Goal: Task Accomplishment & Management: Use online tool/utility

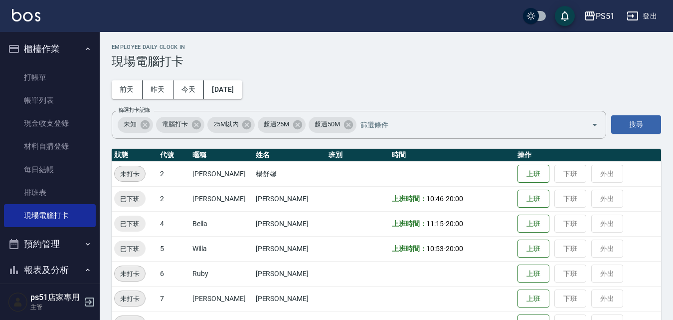
scroll to position [116, 0]
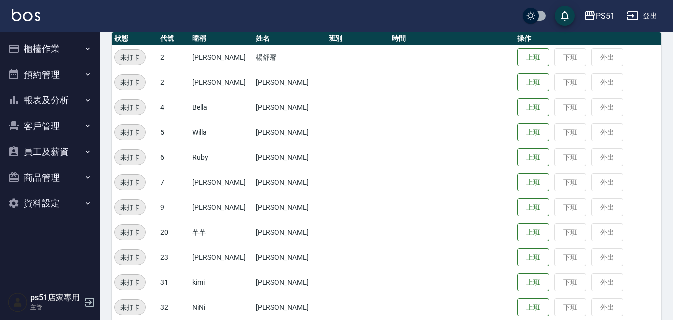
scroll to position [116, 0]
click at [533, 134] on button "上班" at bounding box center [533, 132] width 32 height 17
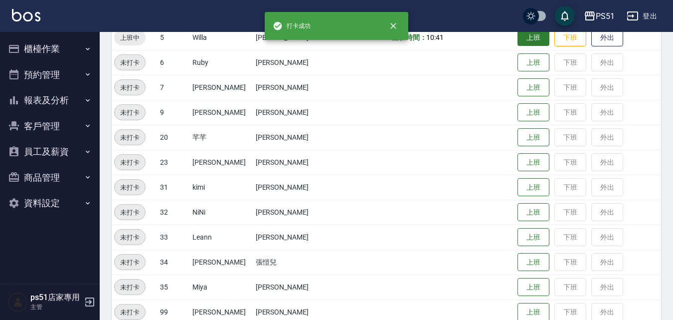
scroll to position [232, 0]
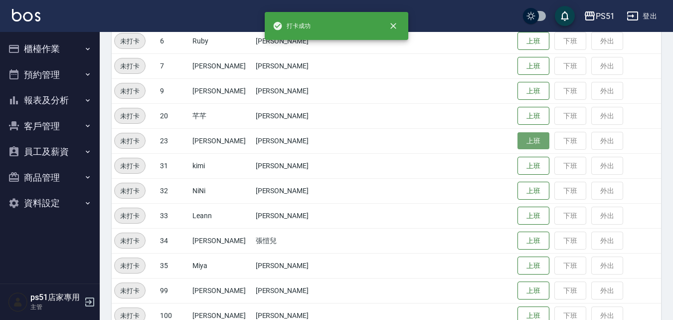
click at [517, 139] on button "上班" at bounding box center [533, 140] width 32 height 17
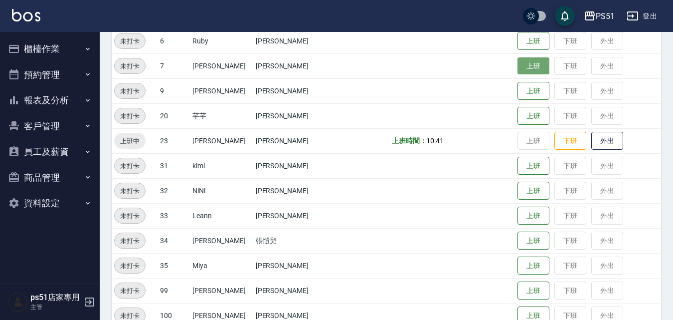
click at [517, 67] on button "上班" at bounding box center [533, 65] width 32 height 17
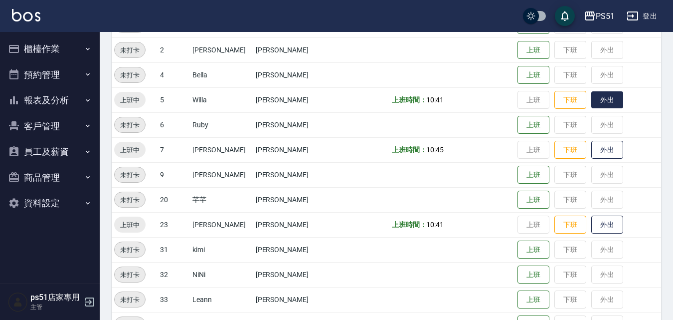
scroll to position [116, 0]
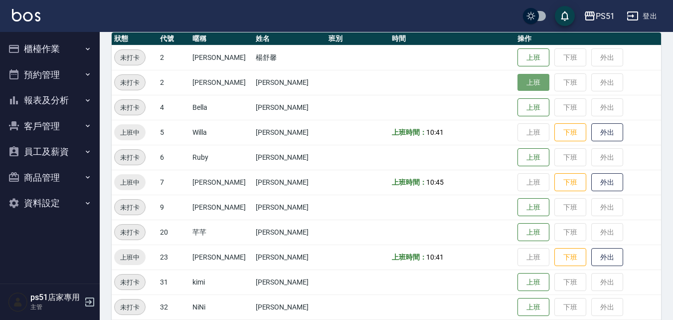
click at [517, 88] on button "上班" at bounding box center [533, 82] width 32 height 17
